Goal: Find contact information: Find contact information

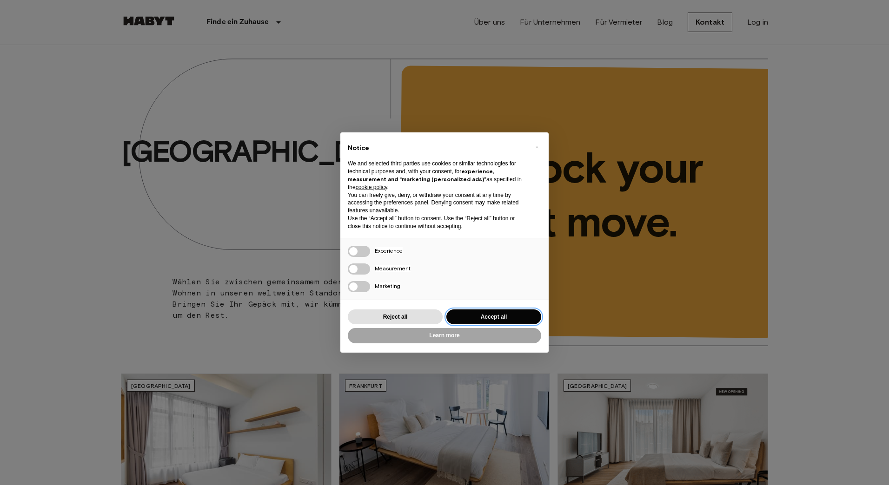
click at [497, 314] on button "Accept all" at bounding box center [493, 317] width 95 height 15
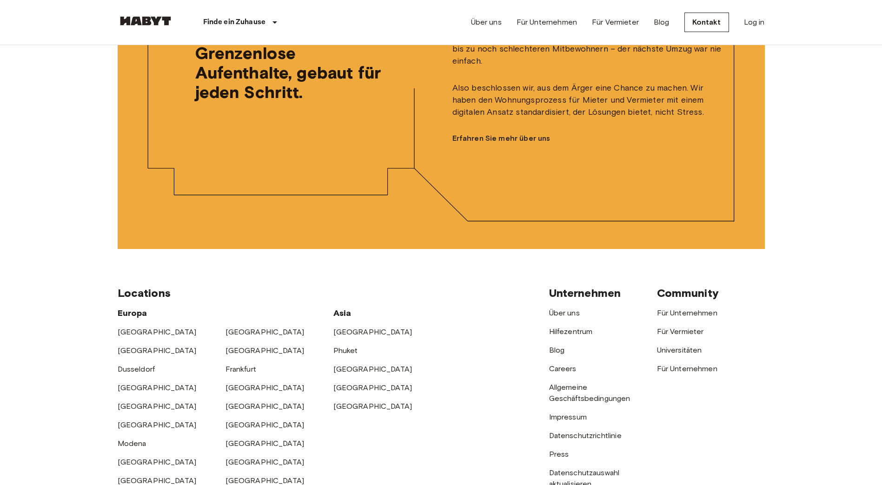
scroll to position [2324, 0]
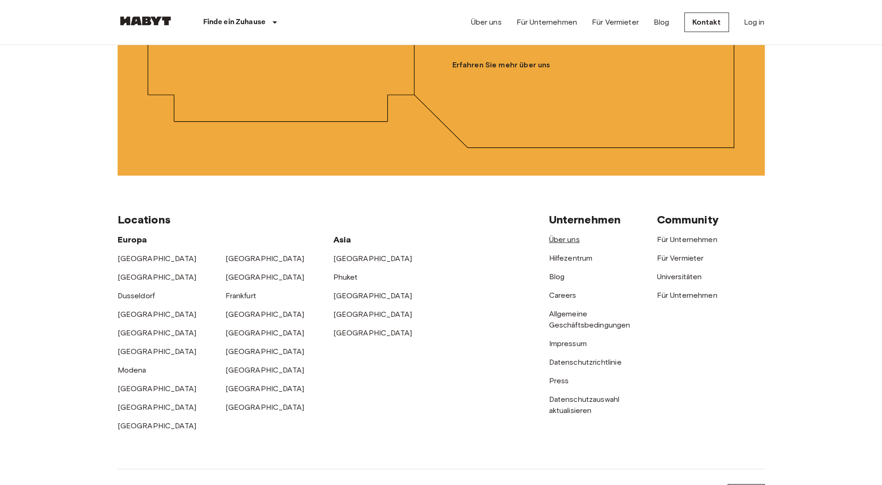
click at [562, 244] on link "Über uns" at bounding box center [564, 239] width 31 height 9
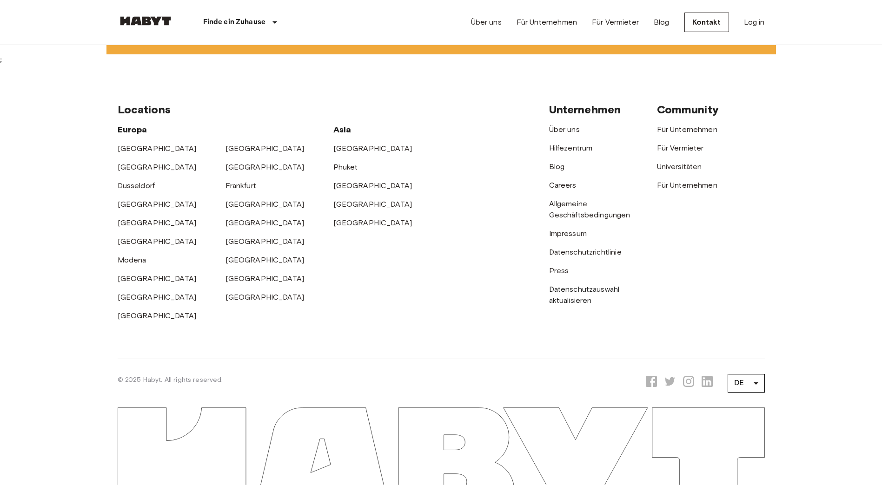
scroll to position [2929, 0]
click at [581, 238] on link "Impressum" at bounding box center [568, 233] width 38 height 9
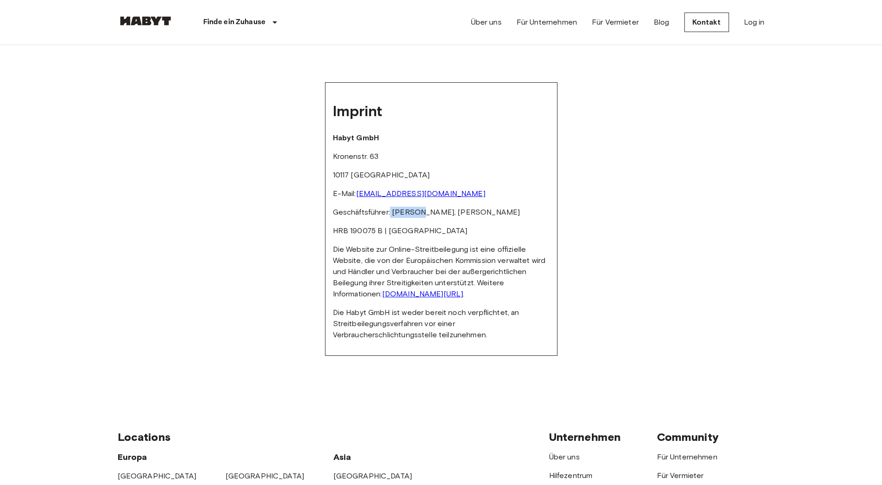
drag, startPoint x: 390, startPoint y: 210, endPoint x: 420, endPoint y: 206, distance: 30.0
click at [420, 206] on div "Imprint Habyt GmbH Kronenstr. 63 10117 [GEOGRAPHIC_DATA] E-Mail: [EMAIL_ADDRESS…" at bounding box center [441, 219] width 232 height 274
click at [423, 207] on p "Geschäftsführer: [PERSON_NAME], [PERSON_NAME]" at bounding box center [441, 212] width 217 height 11
drag, startPoint x: 390, startPoint y: 213, endPoint x: 436, endPoint y: 216, distance: 46.6
click at [436, 216] on p "Geschäftsführer: [PERSON_NAME], [PERSON_NAME]" at bounding box center [441, 212] width 217 height 11
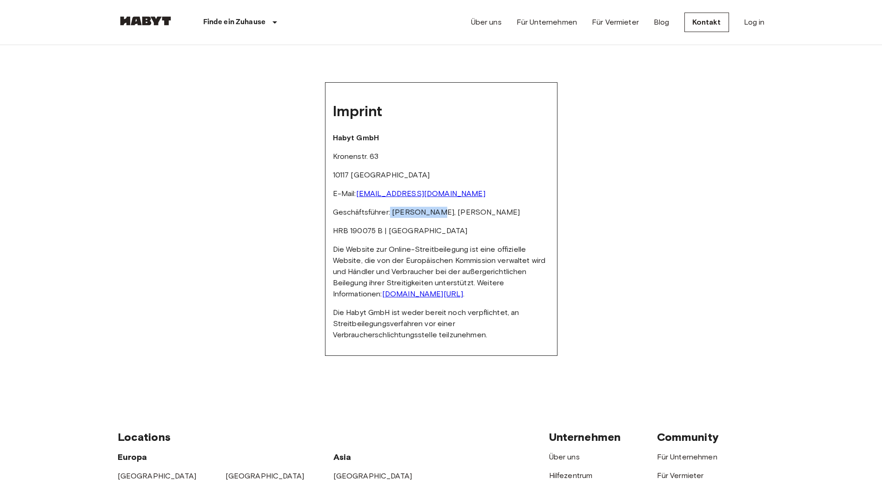
drag, startPoint x: 436, startPoint y: 216, endPoint x: 412, endPoint y: 203, distance: 27.0
click at [412, 203] on div "Imprint Habyt GmbH Kronenstr. 63 10117 [GEOGRAPHIC_DATA] E-Mail: [EMAIL_ADDRESS…" at bounding box center [441, 219] width 232 height 274
drag, startPoint x: 391, startPoint y: 215, endPoint x: 435, endPoint y: 217, distance: 43.7
click at [435, 217] on p "Geschäftsführer: [PERSON_NAME], [PERSON_NAME]" at bounding box center [441, 212] width 217 height 11
copy p "[PERSON_NAME]"
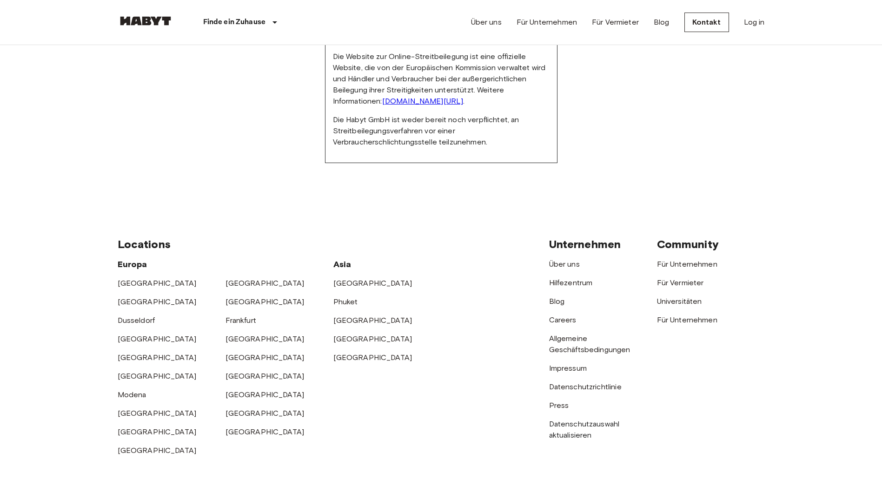
scroll to position [232, 0]
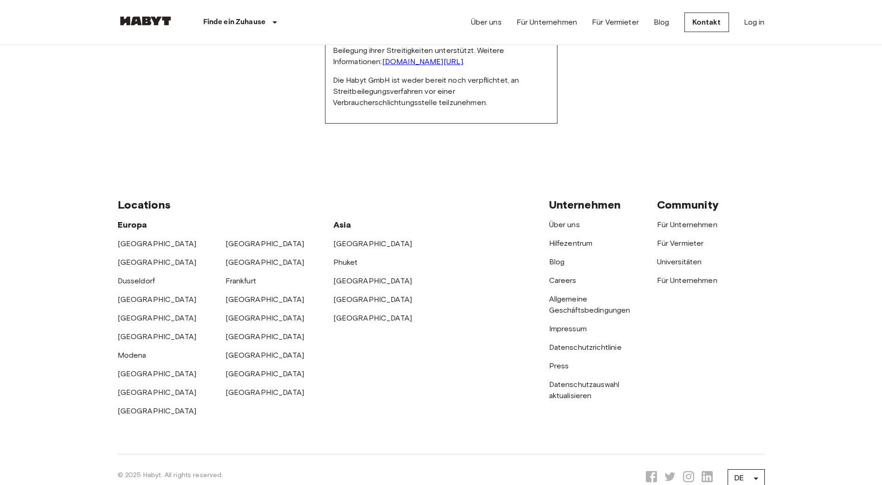
click at [693, 231] on div "Für Vermieter" at bounding box center [711, 240] width 108 height 19
click at [693, 229] on link "Für Unternehmen" at bounding box center [687, 224] width 60 height 9
click at [564, 329] on link "Impressum" at bounding box center [568, 328] width 38 height 9
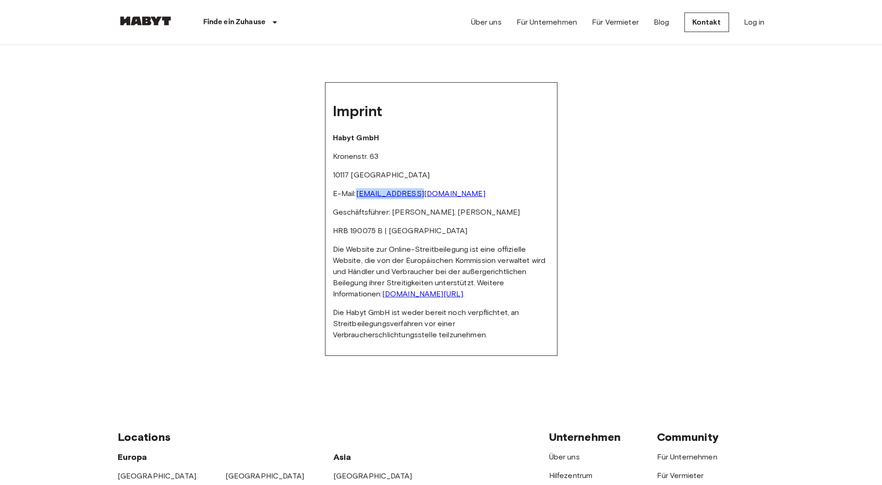
drag, startPoint x: 420, startPoint y: 195, endPoint x: 358, endPoint y: 191, distance: 62.5
click at [358, 191] on p "E-Mail: [EMAIL_ADDRESS][DOMAIN_NAME]" at bounding box center [441, 193] width 217 height 11
copy link "[EMAIL_ADDRESS][DOMAIN_NAME]"
